Goal: Task Accomplishment & Management: Manage account settings

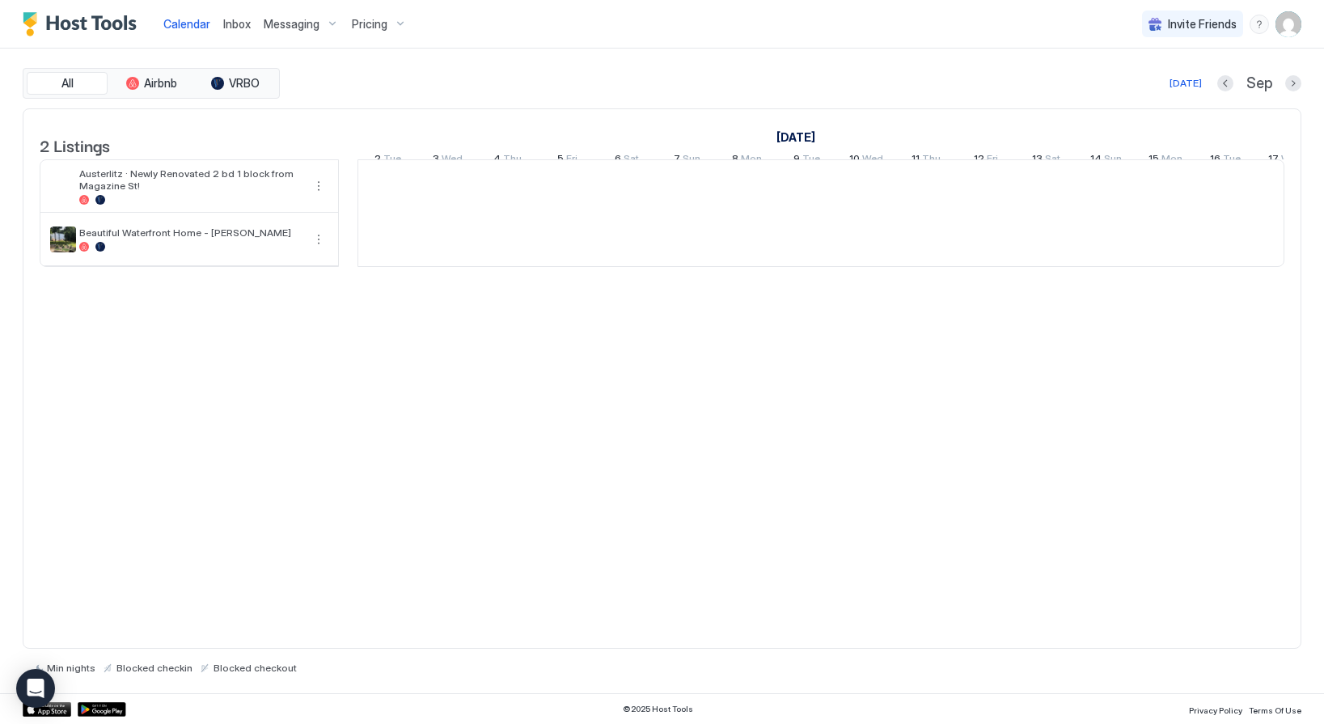
scroll to position [0, 899]
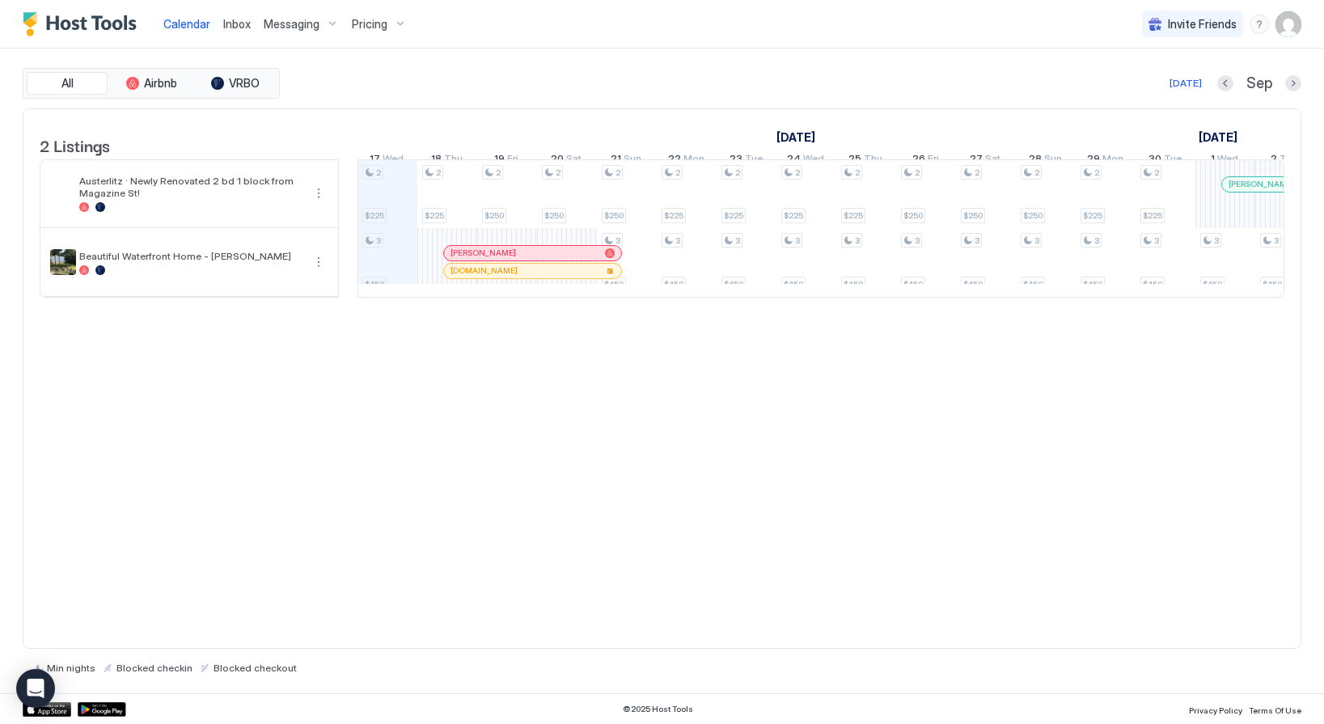
click at [1290, 23] on img "User profile" at bounding box center [1289, 24] width 26 height 26
click at [1144, 89] on span "Settings" at bounding box center [1143, 90] width 44 height 15
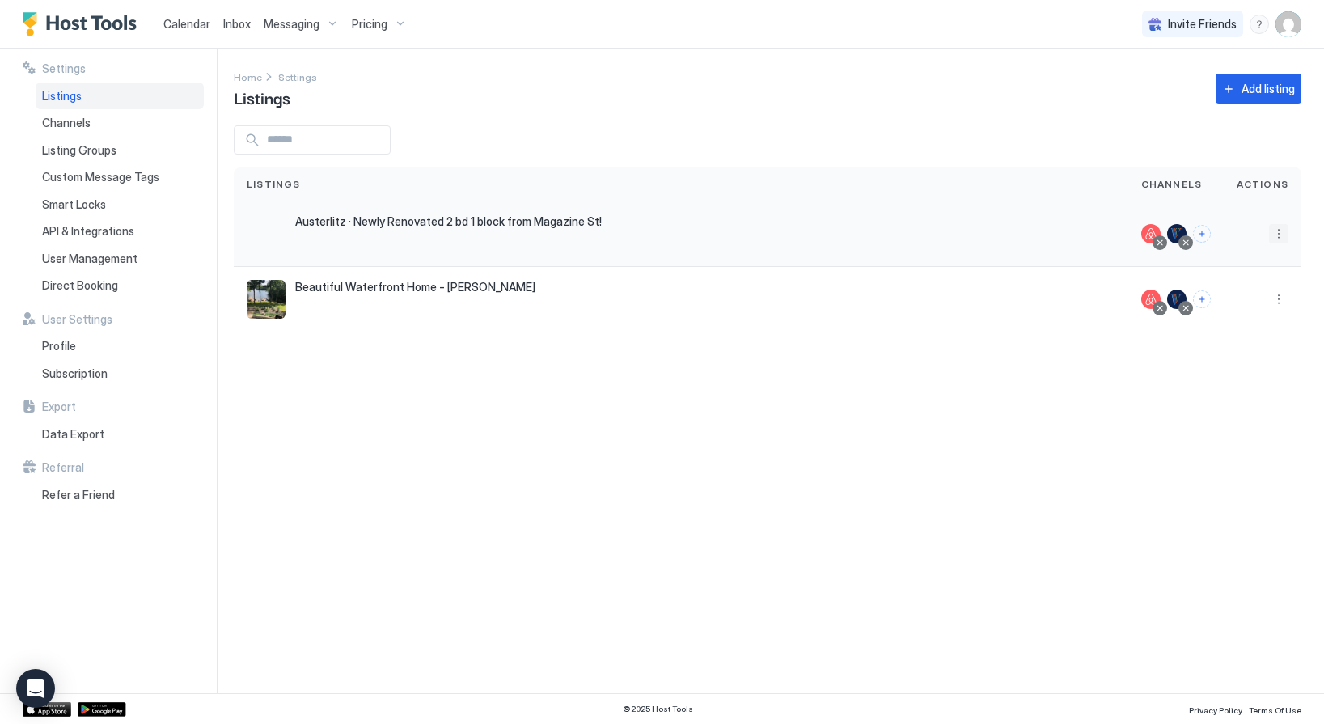
click at [1274, 235] on button "More options" at bounding box center [1278, 233] width 19 height 19
click at [1225, 307] on span "Listing Settings" at bounding box center [1242, 309] width 72 height 12
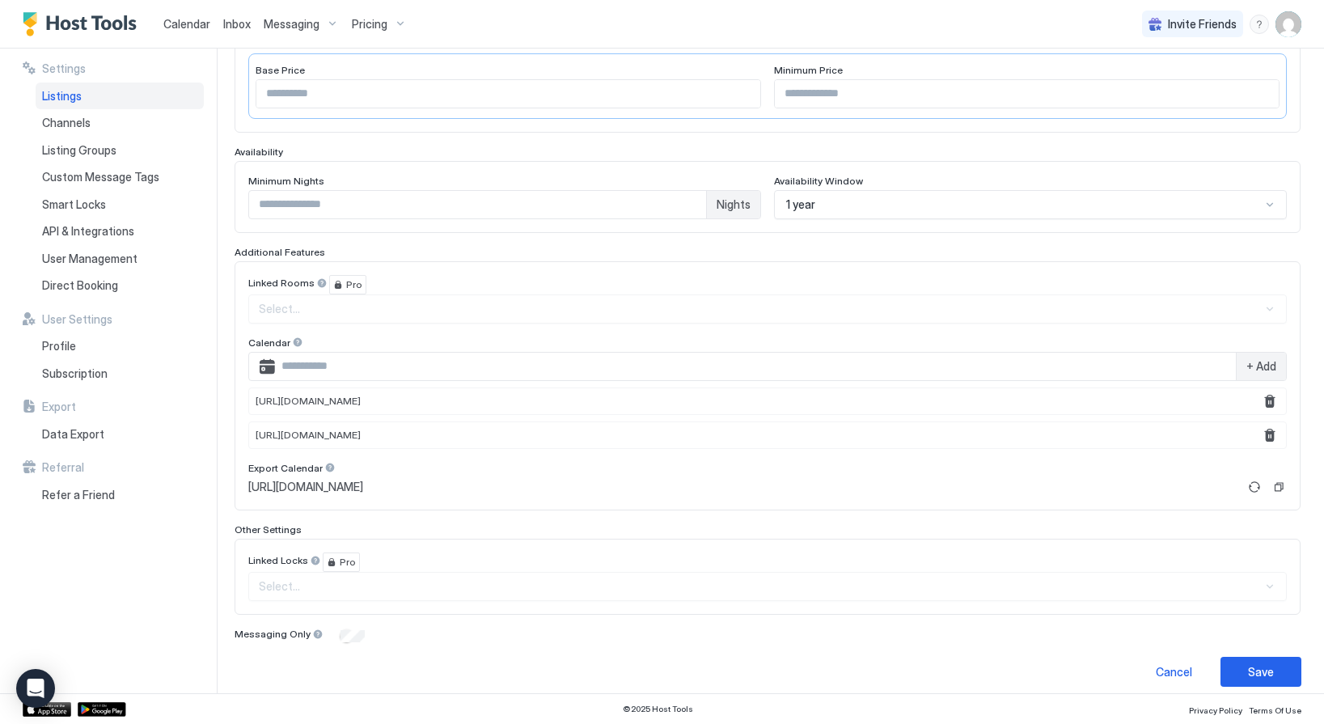
scroll to position [355, 0]
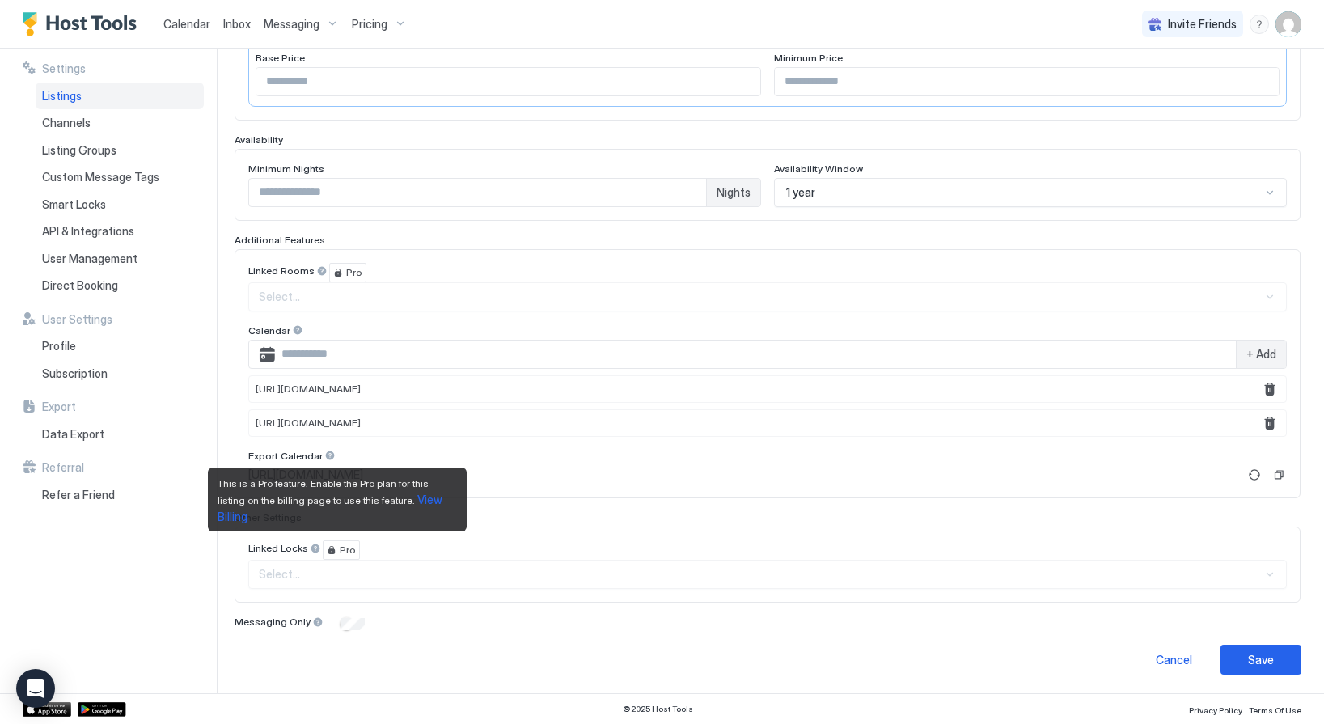
click at [394, 514] on span "View Billing" at bounding box center [331, 508] width 227 height 31
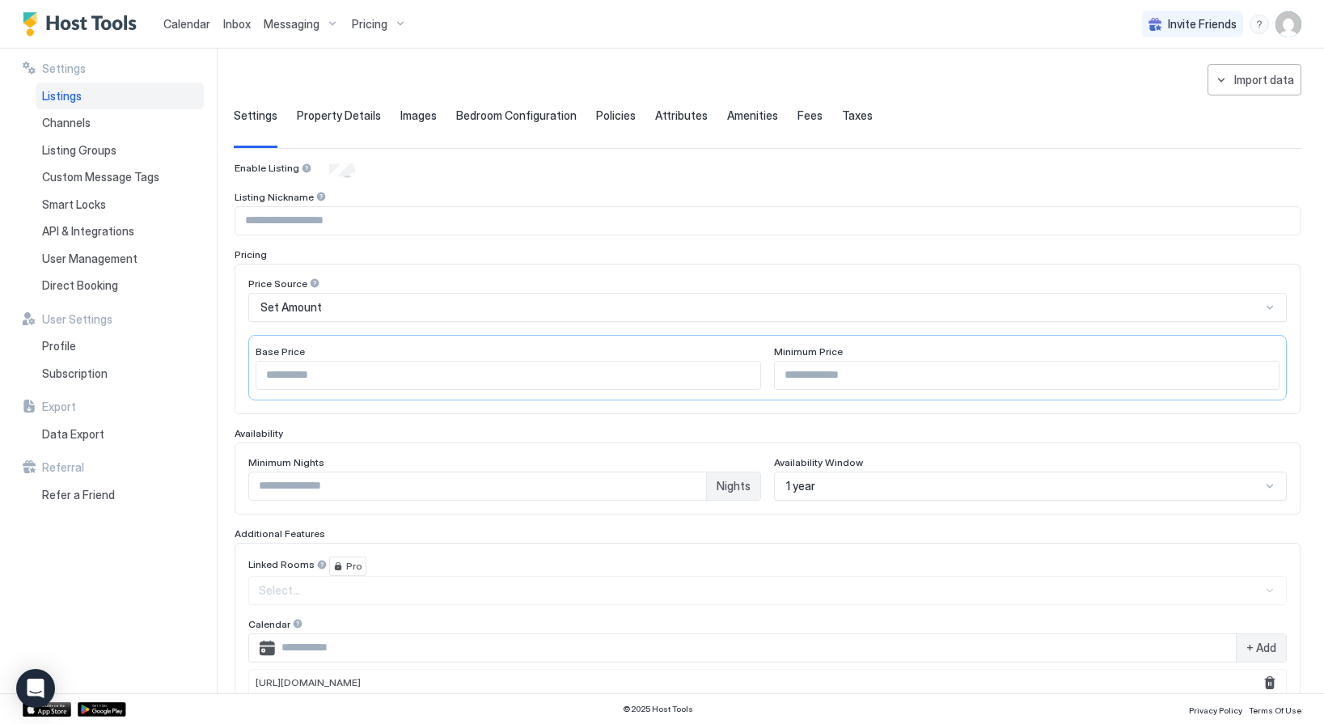
scroll to position [0, 0]
